Goal: Navigation & Orientation: Go to known website

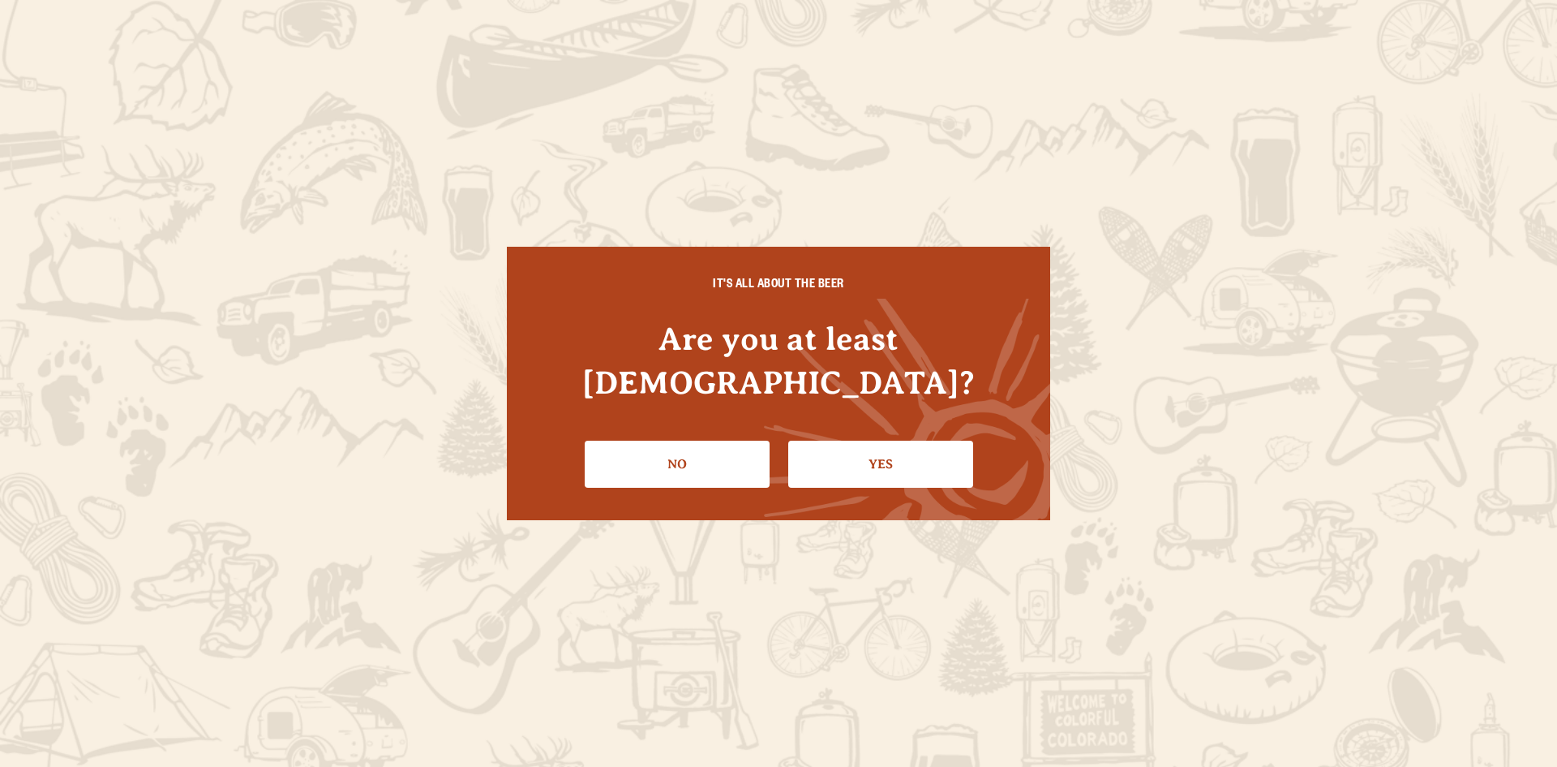
click at [831, 440] on link "Yes" at bounding box center [880, 463] width 185 height 47
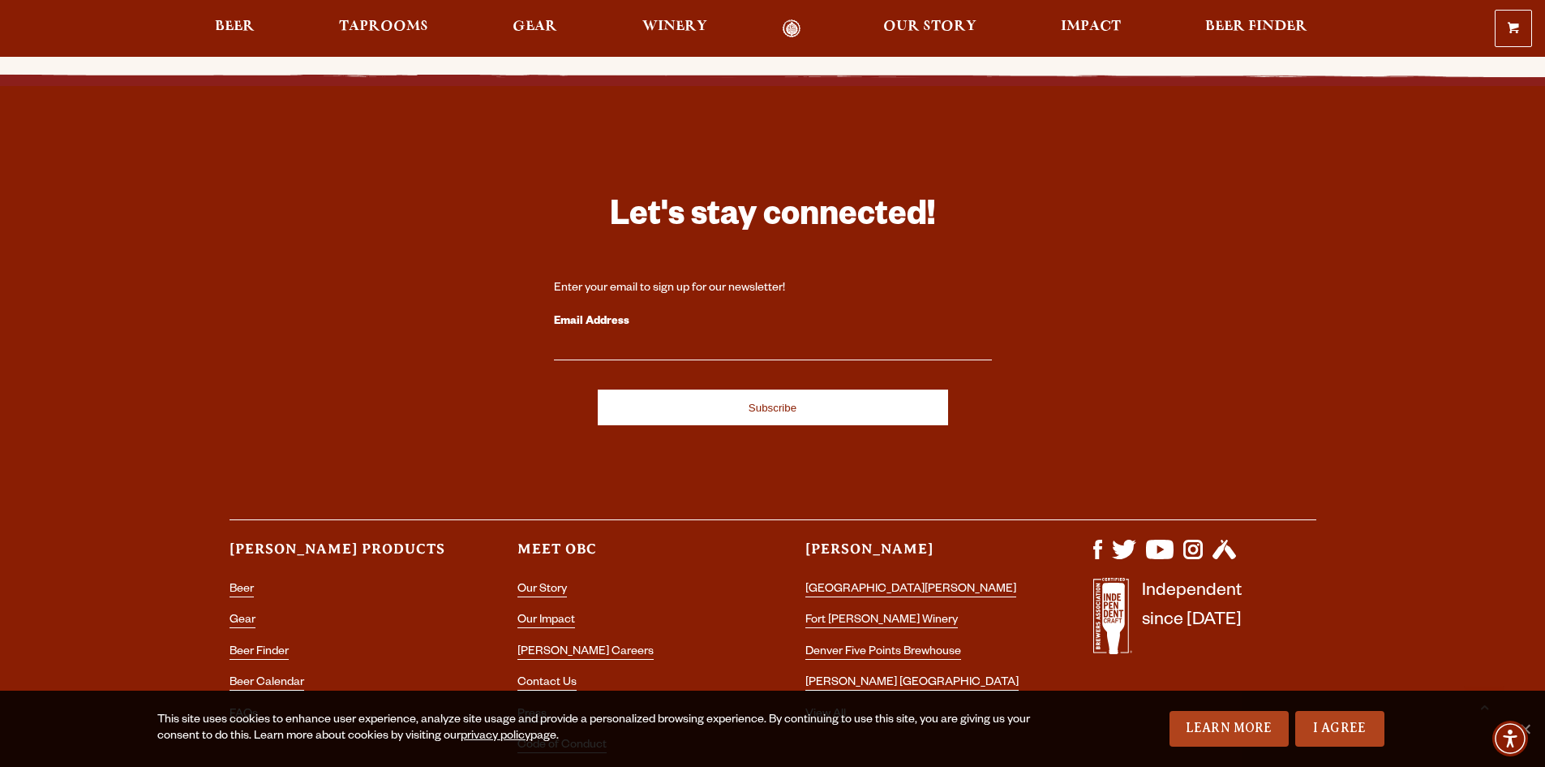
scroll to position [4815, 0]
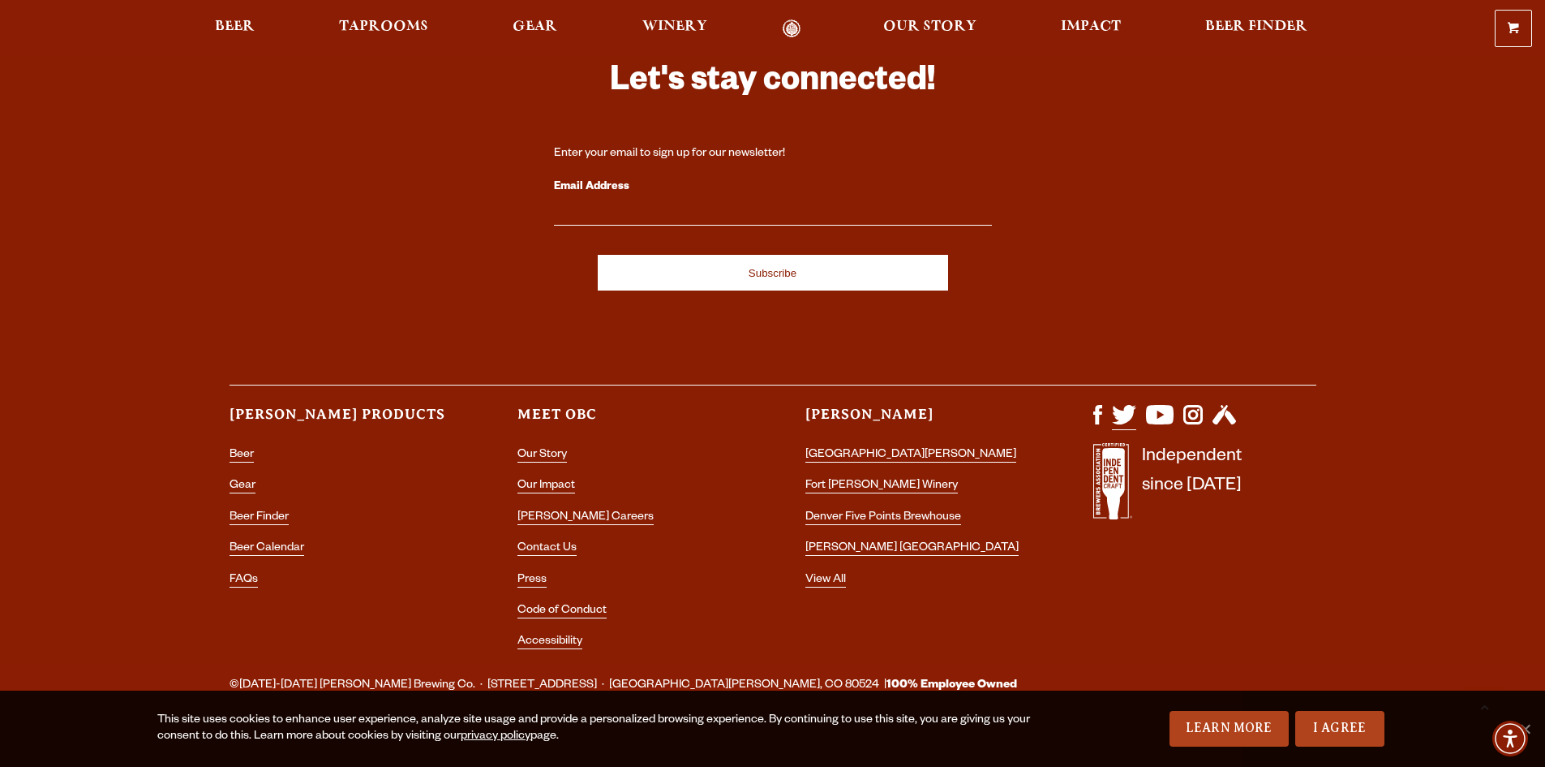
click at [1119, 405] on img "Visit us on X (formerly Twitter)" at bounding box center [1124, 414] width 24 height 19
